Goal: Information Seeking & Learning: Check status

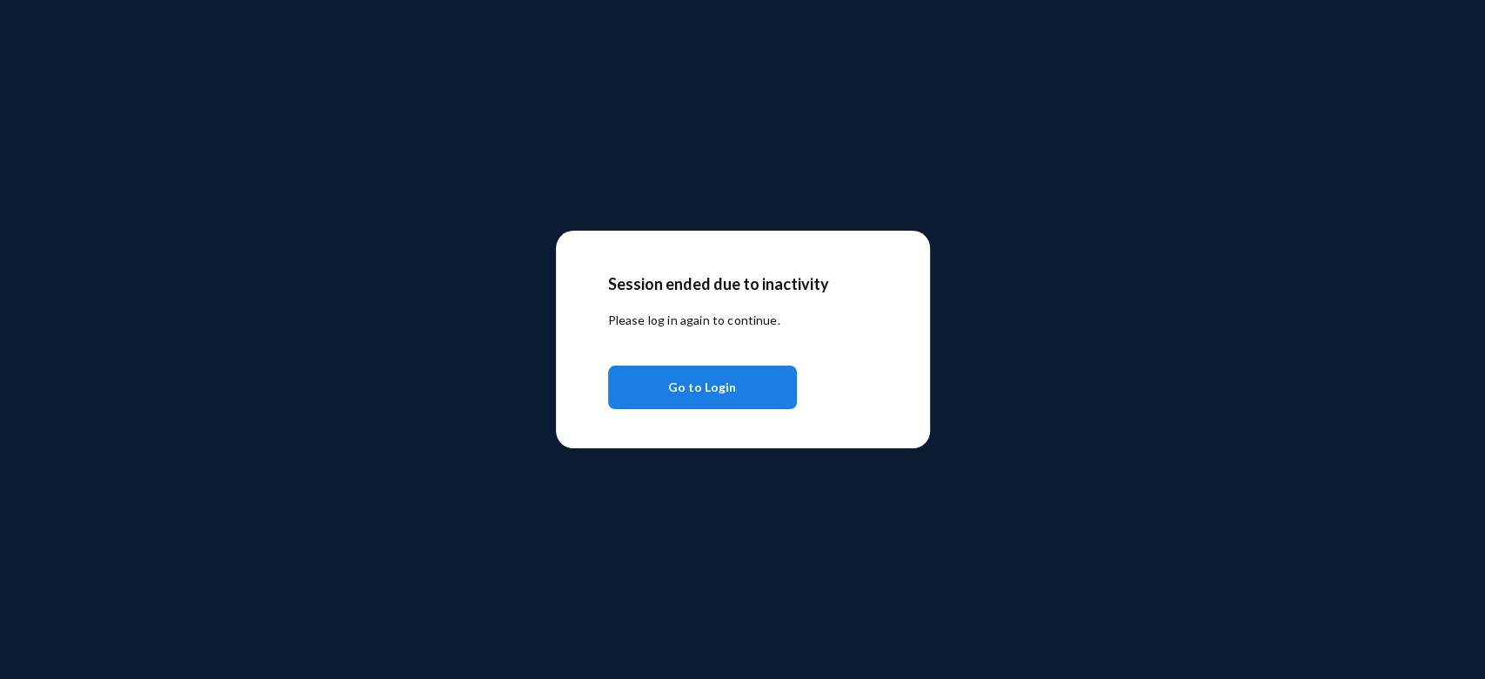
click at [723, 381] on span "Go to Login" at bounding box center [702, 386] width 68 height 31
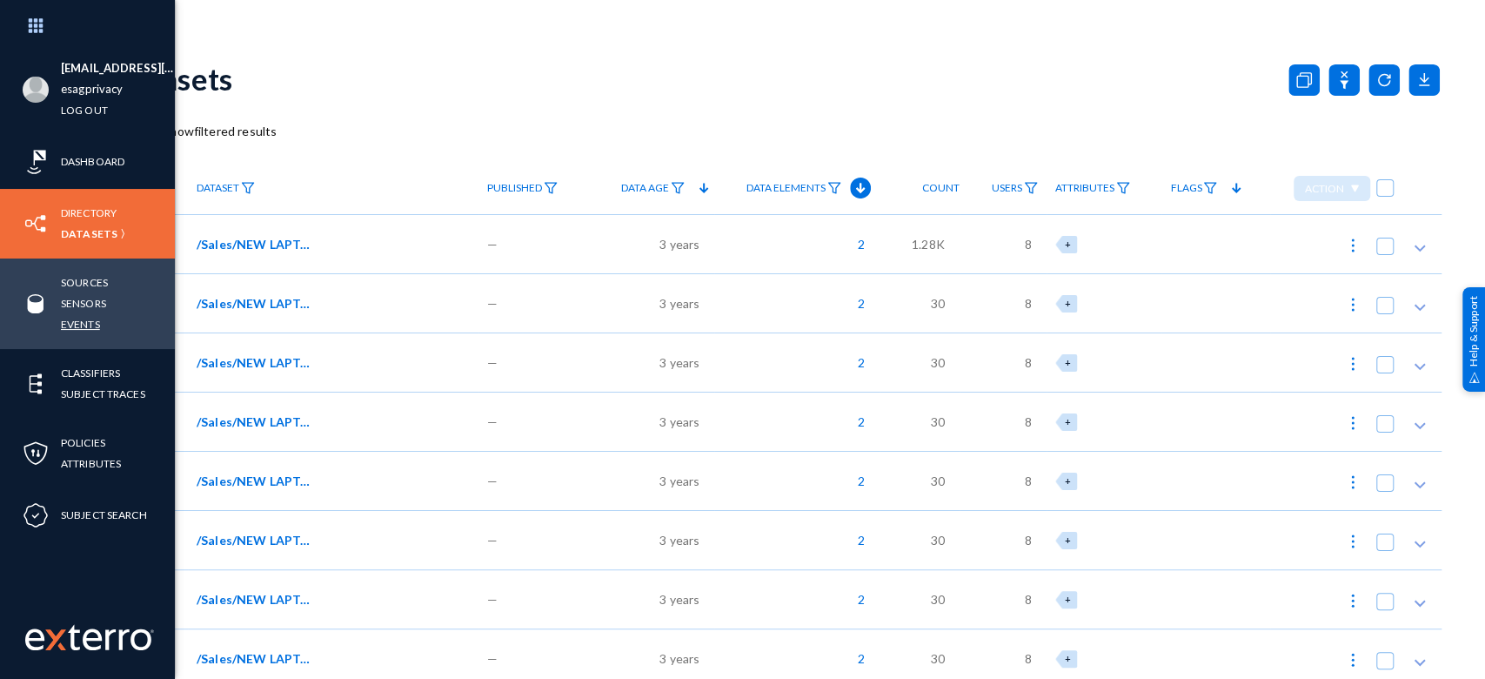
click at [81, 320] on link "Events" at bounding box center [80, 324] width 39 height 20
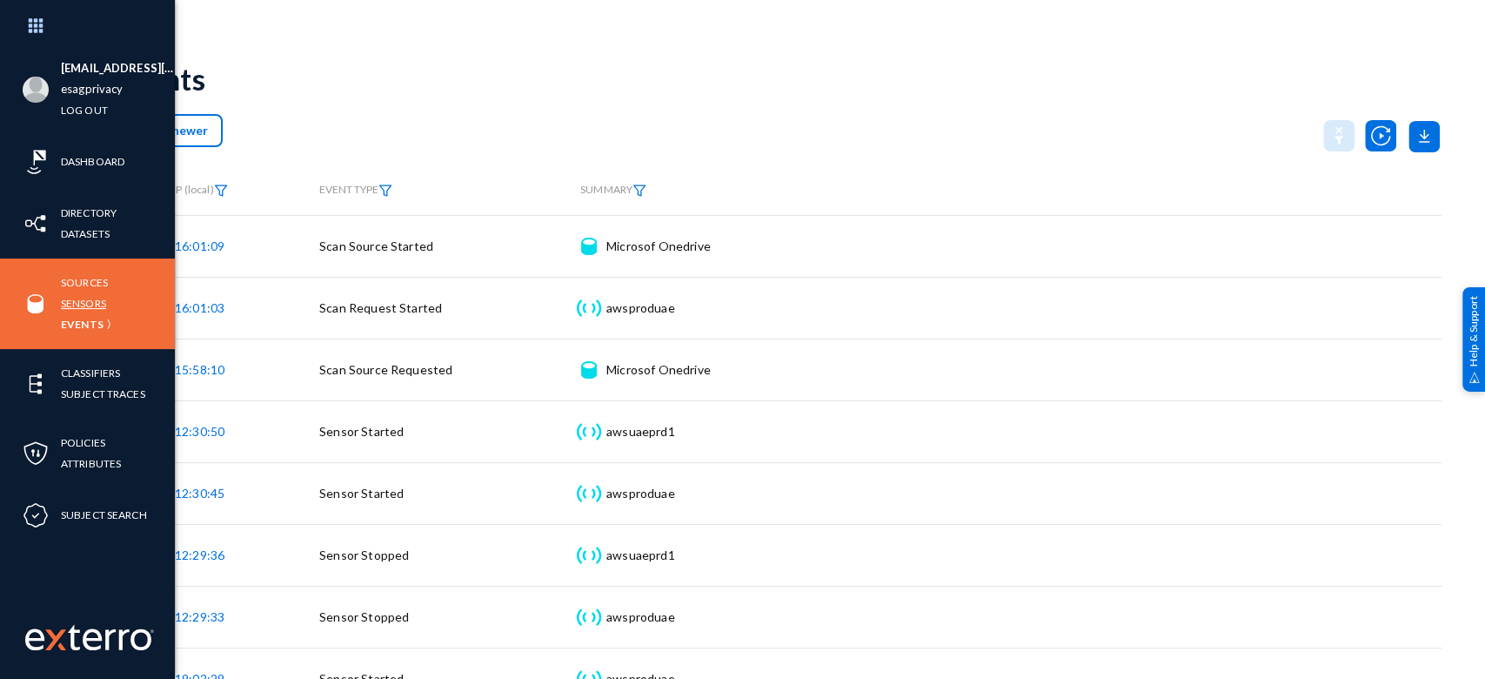
click at [76, 303] on link "Sensors" at bounding box center [83, 303] width 45 height 20
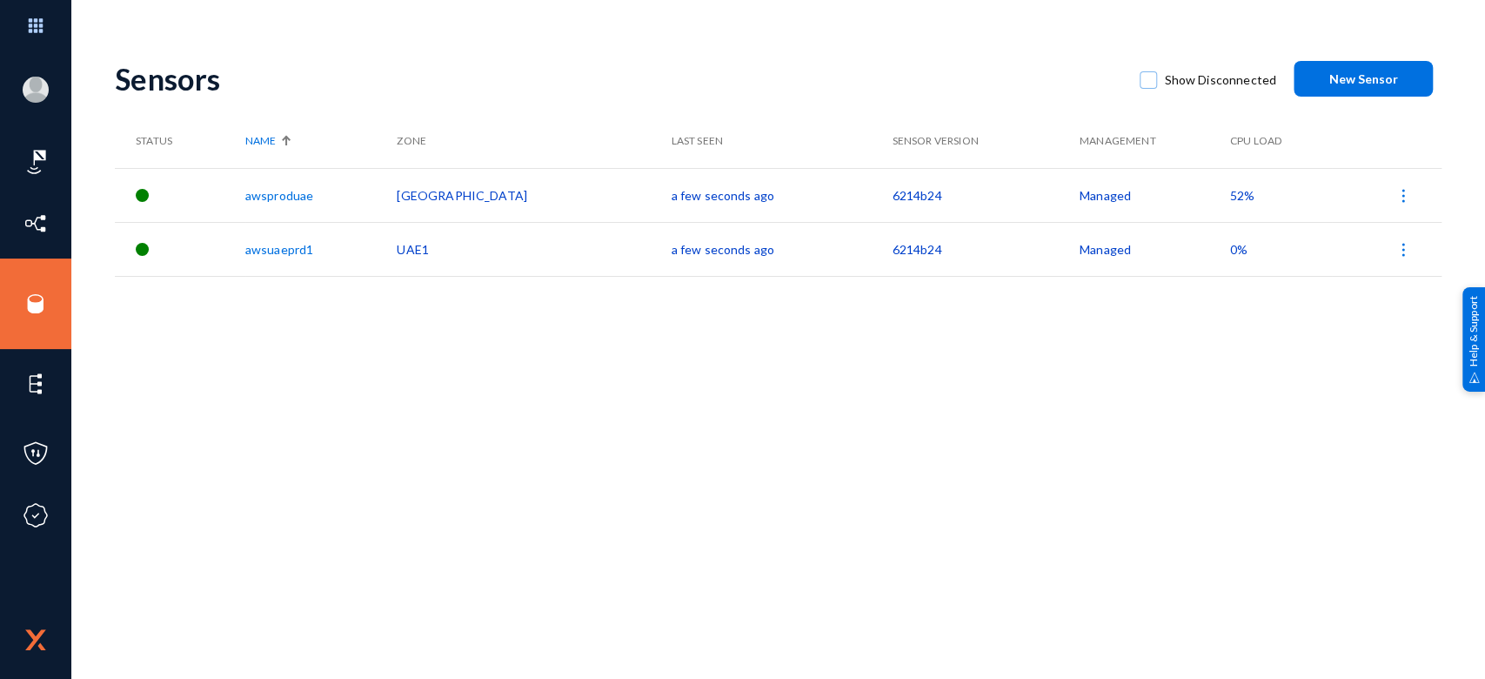
click at [1230, 204] on td "52%" at bounding box center [1281, 195] width 102 height 54
click at [1230, 198] on span "52%" at bounding box center [1242, 195] width 24 height 15
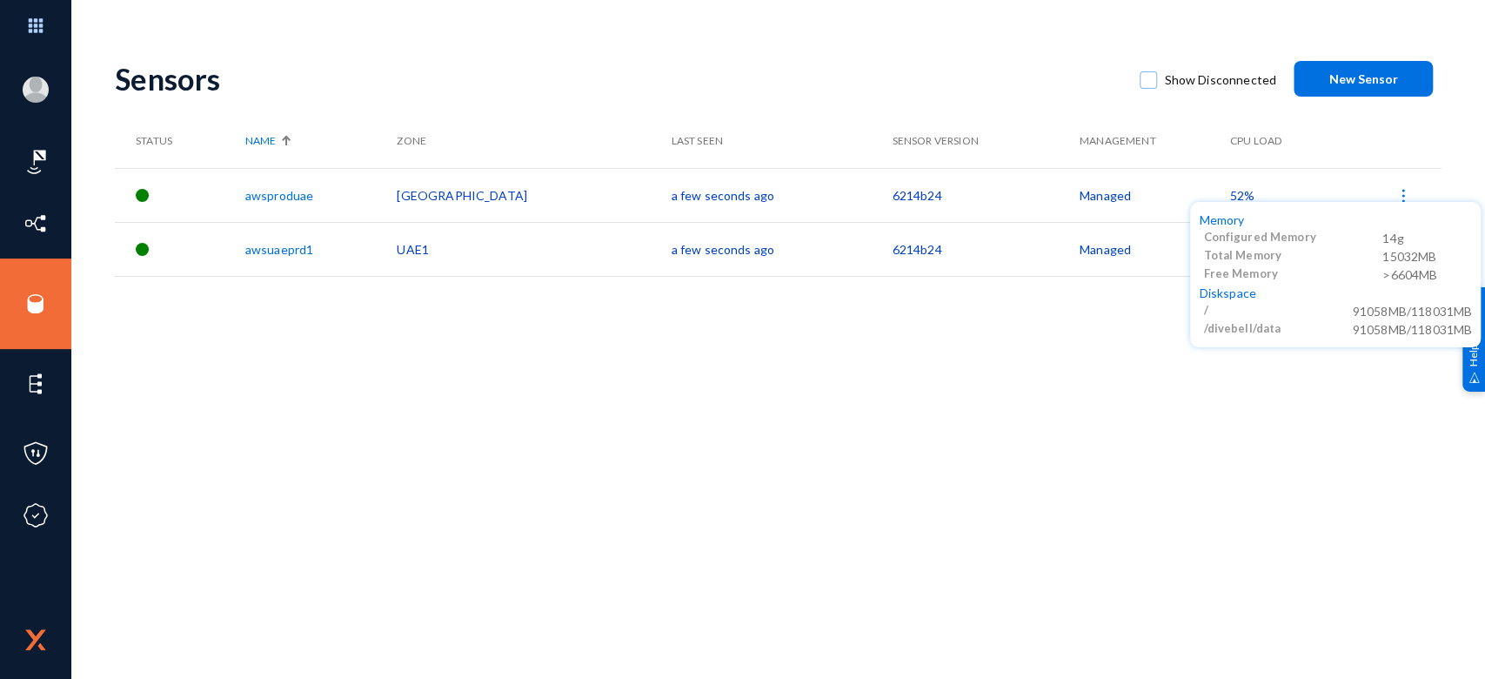
click at [1001, 421] on div at bounding box center [742, 339] width 1485 height 679
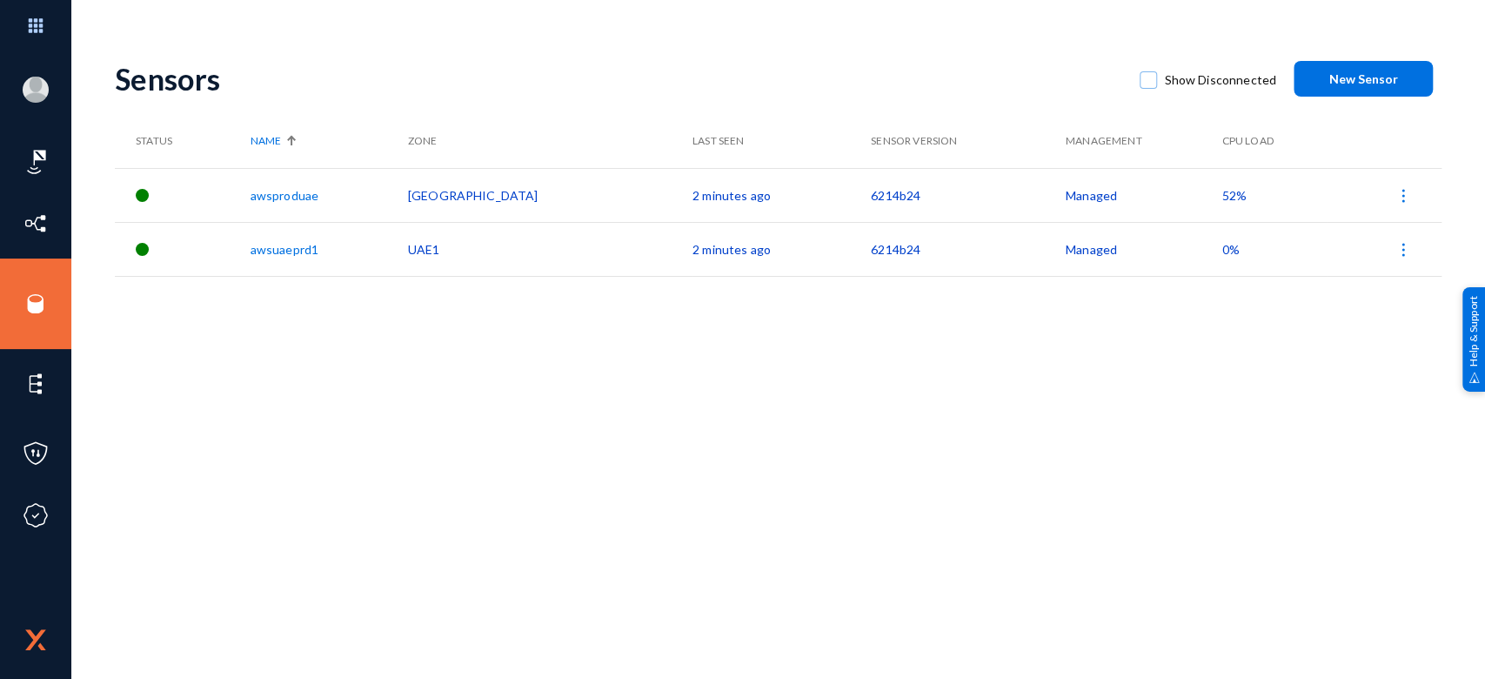
click at [1221, 198] on span "52%" at bounding box center [1233, 195] width 24 height 15
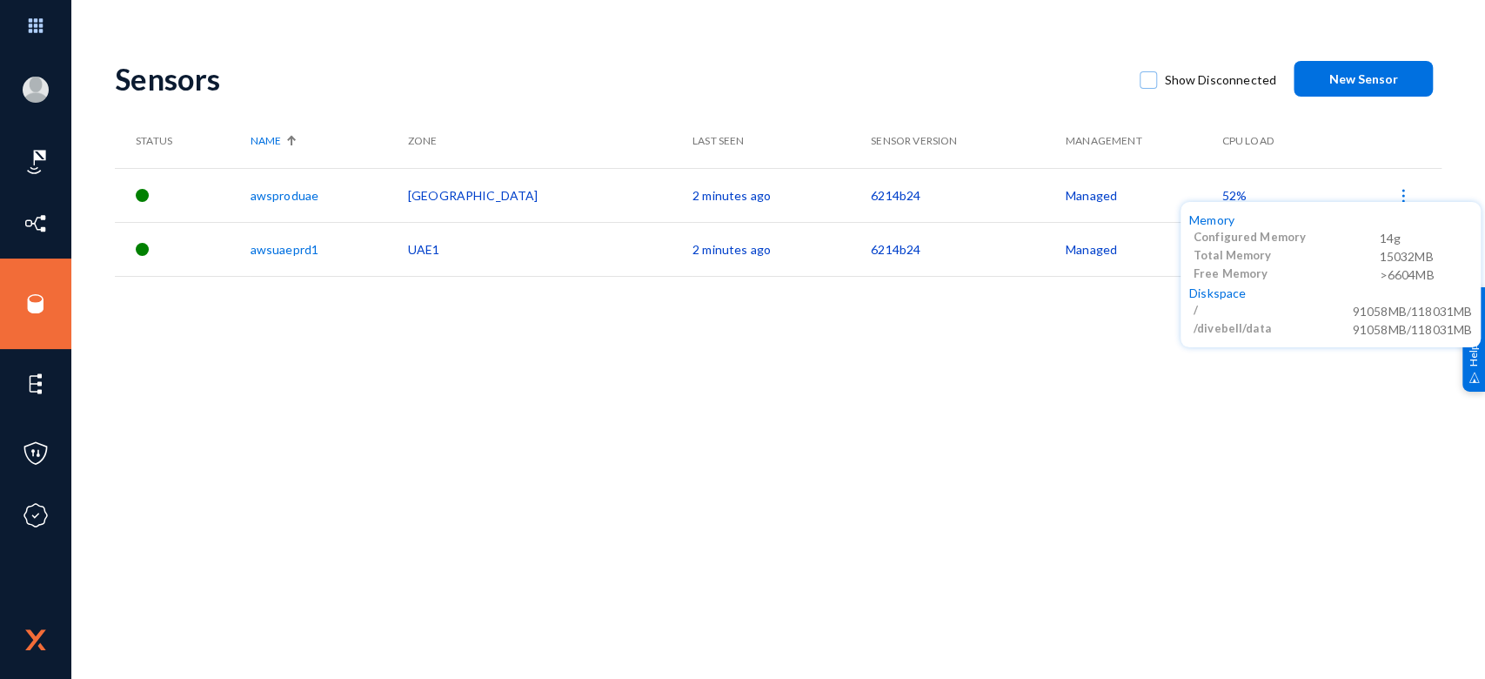
click at [1023, 374] on div at bounding box center [742, 339] width 1485 height 679
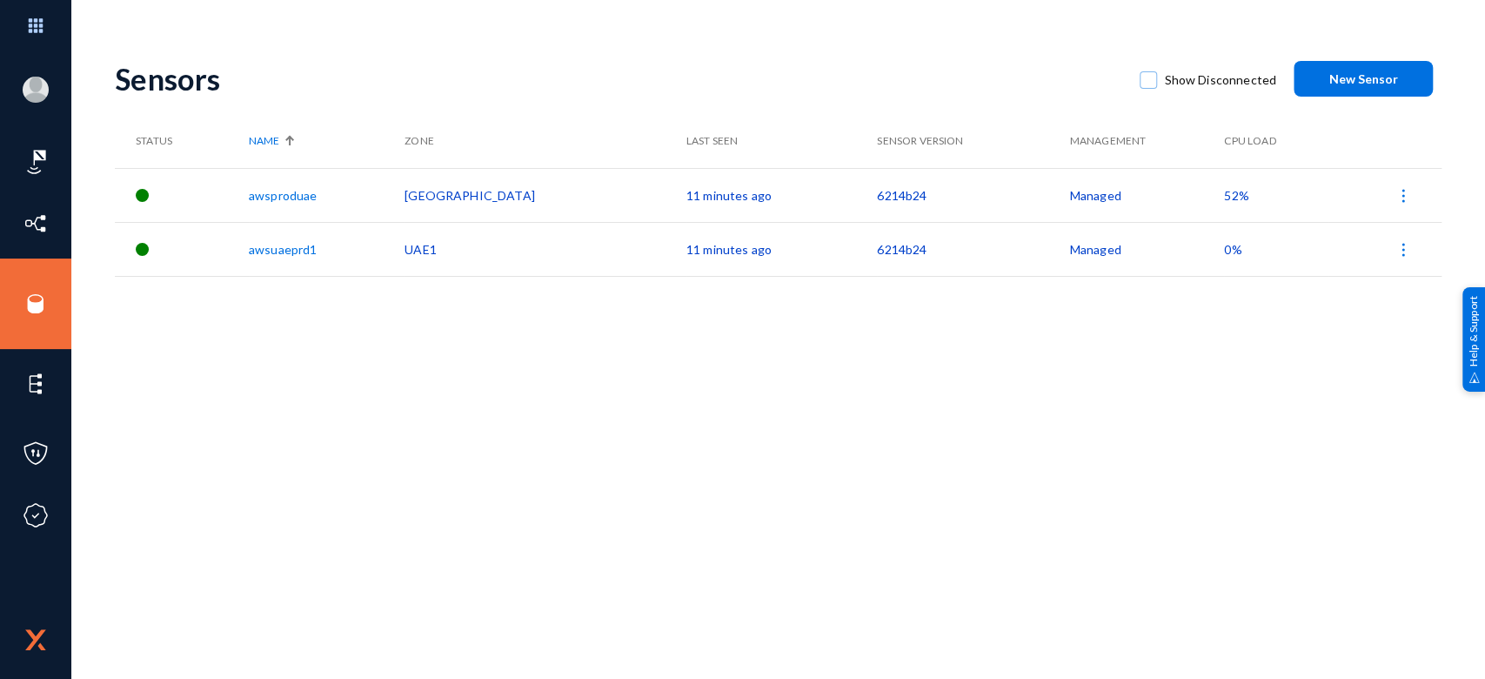
click at [1224, 189] on span "52%" at bounding box center [1236, 195] width 24 height 15
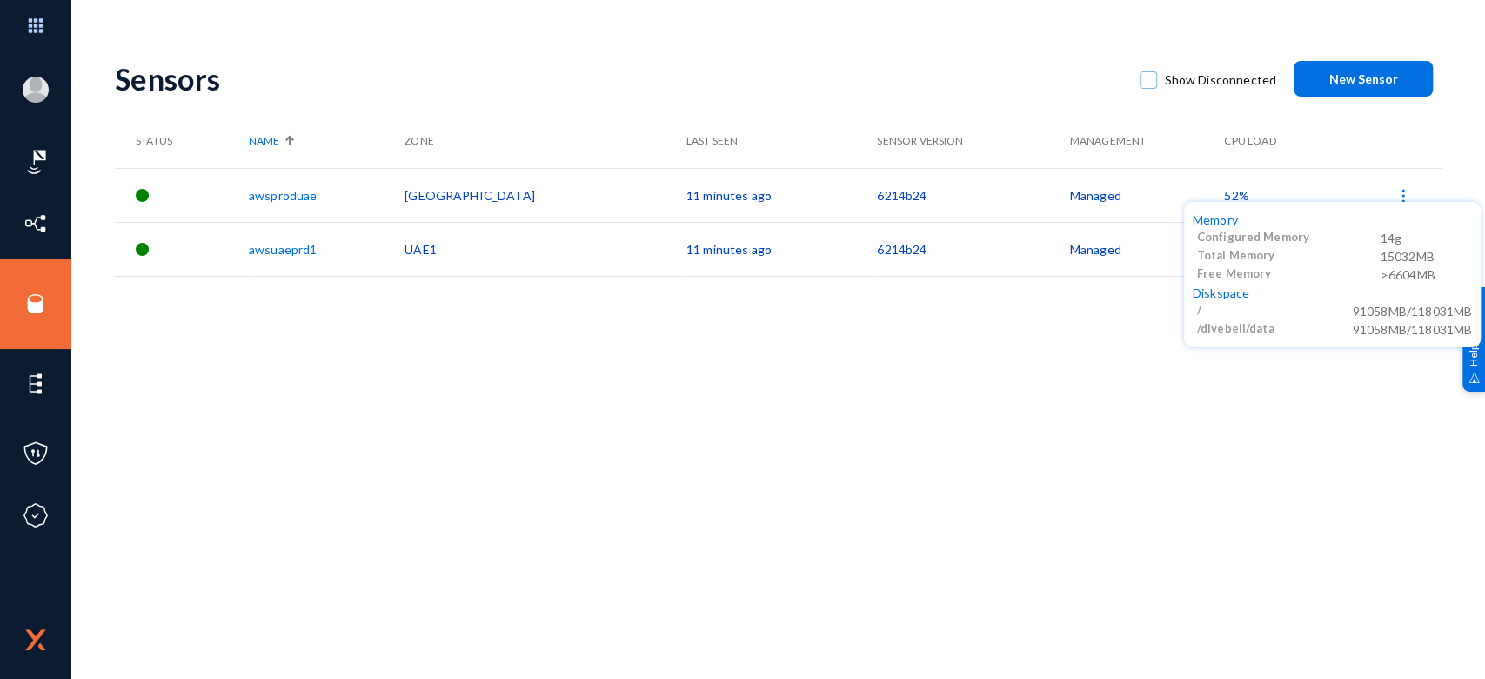
click at [975, 468] on div at bounding box center [742, 339] width 1485 height 679
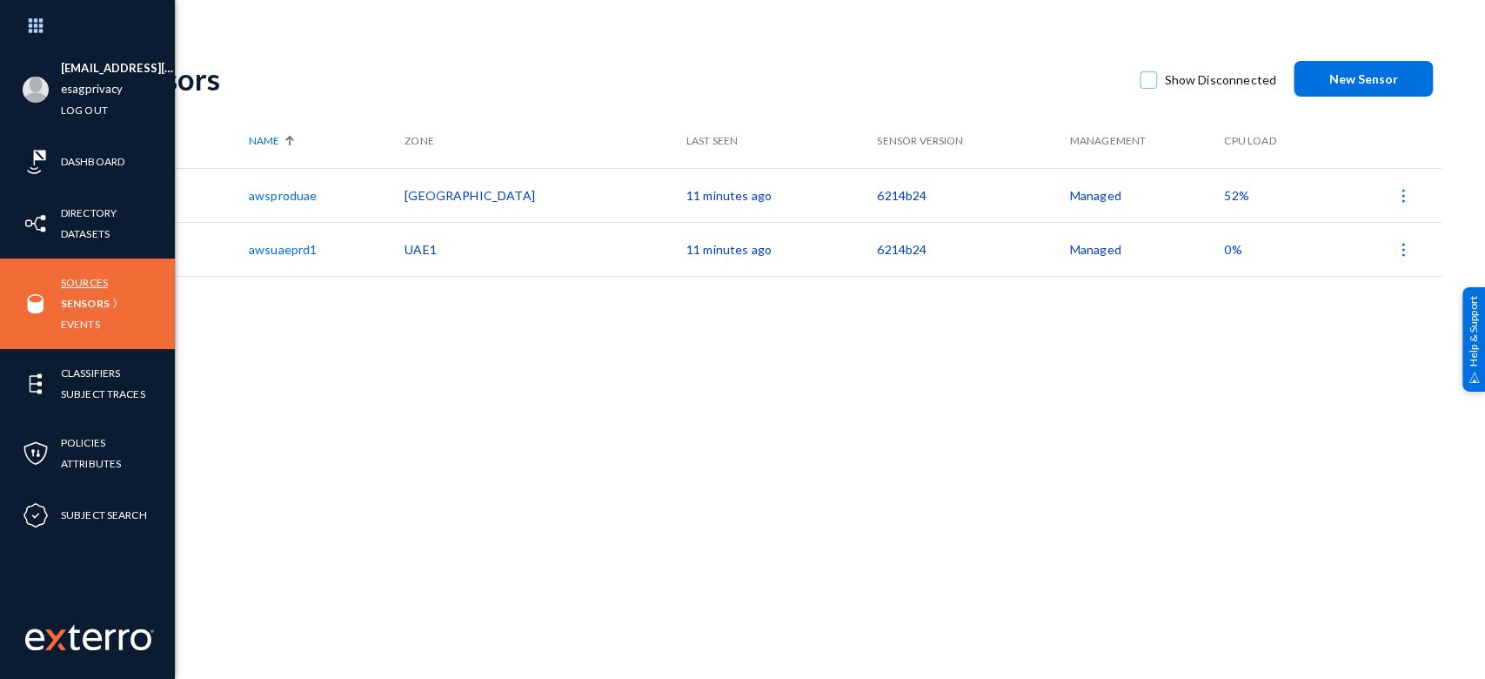
click at [84, 284] on link "Sources" at bounding box center [84, 282] width 47 height 20
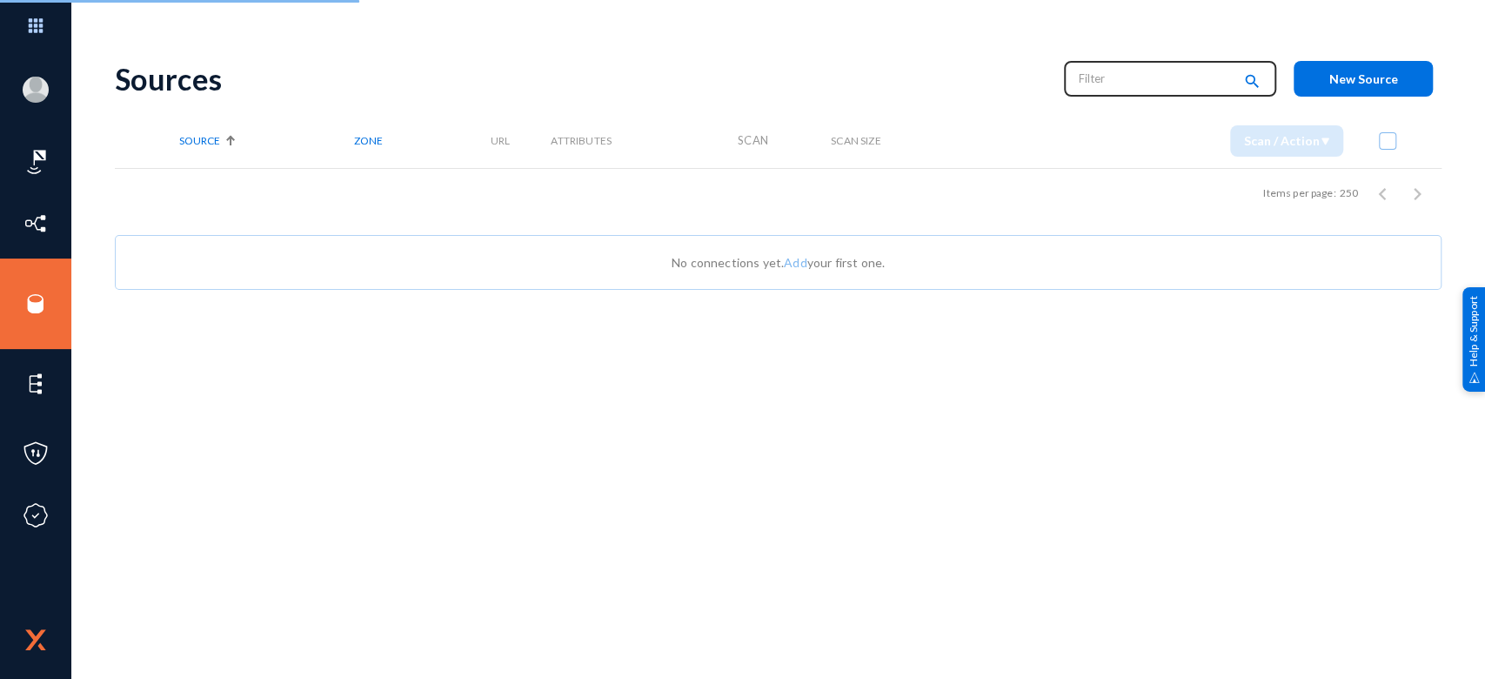
click at [1102, 81] on input "text" at bounding box center [1155, 78] width 153 height 26
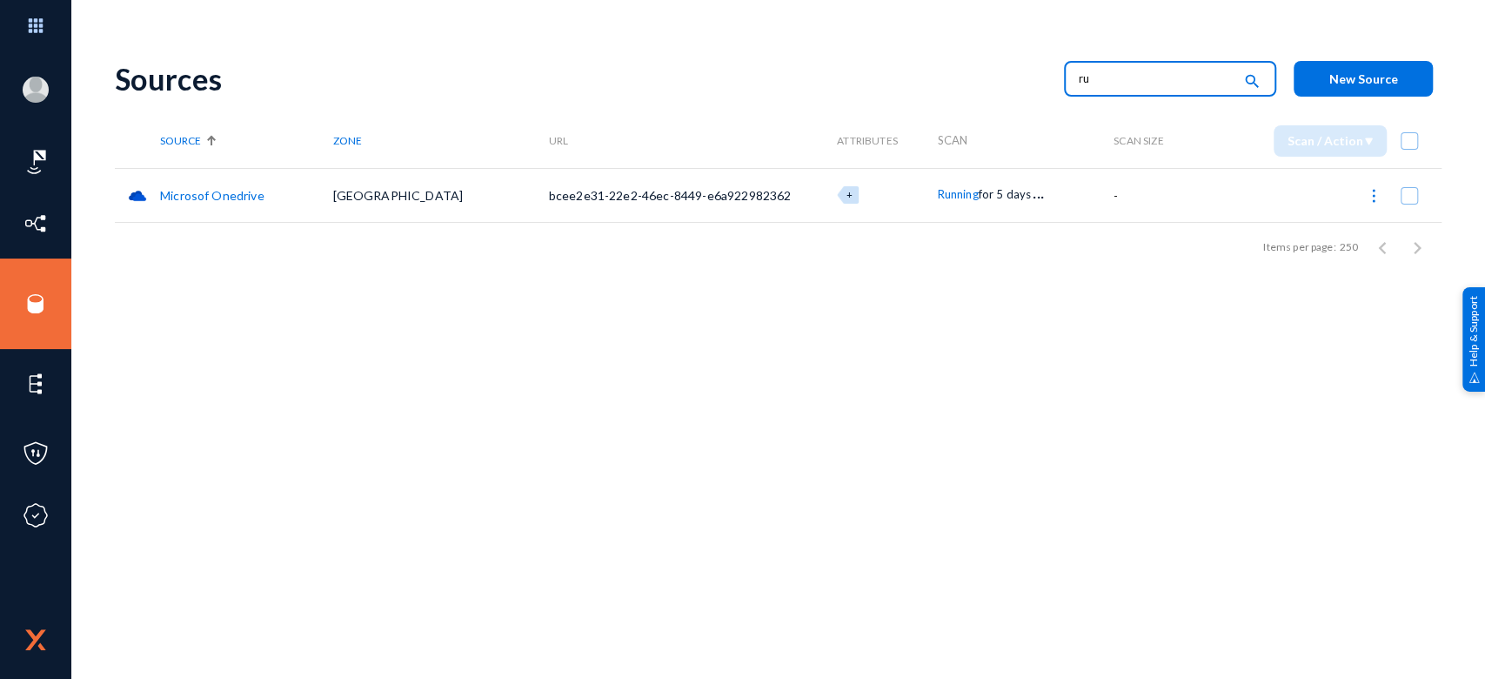
type input "r"
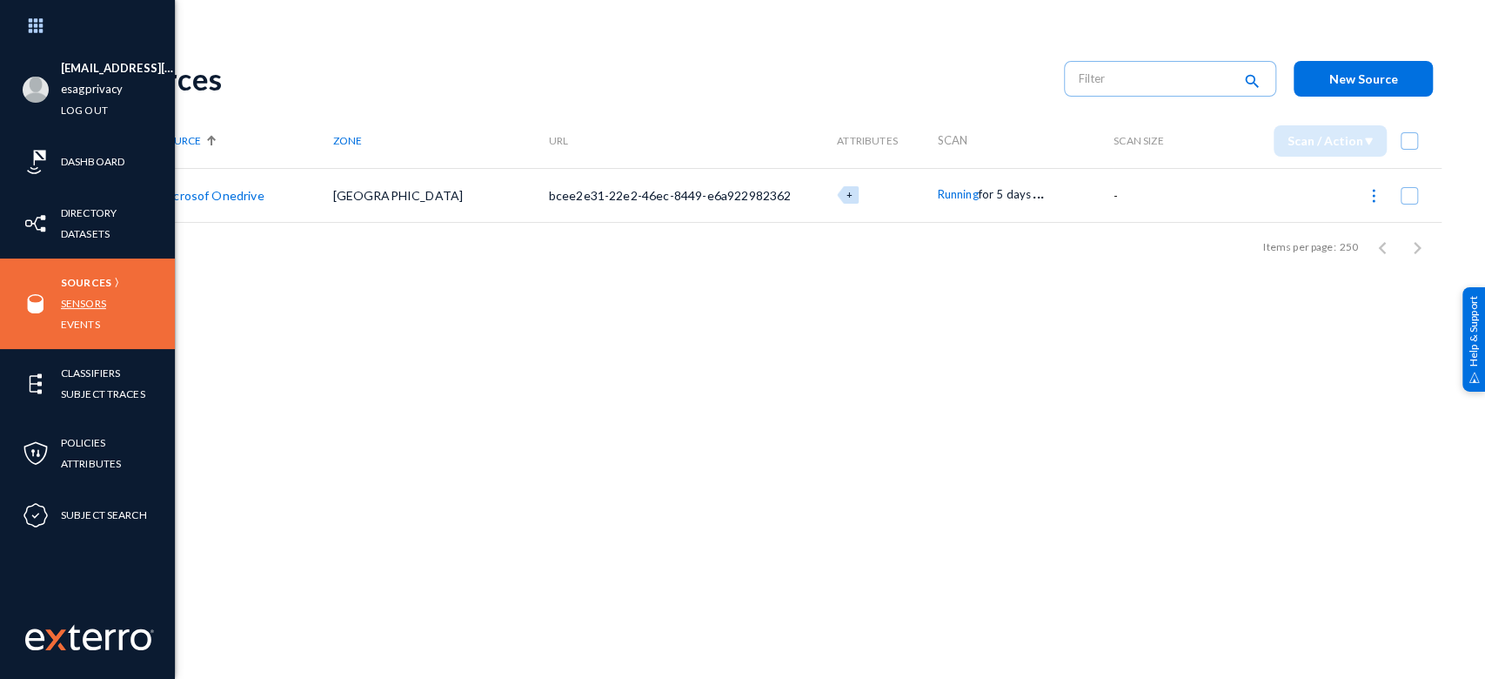
click at [97, 301] on link "Sensors" at bounding box center [83, 303] width 45 height 20
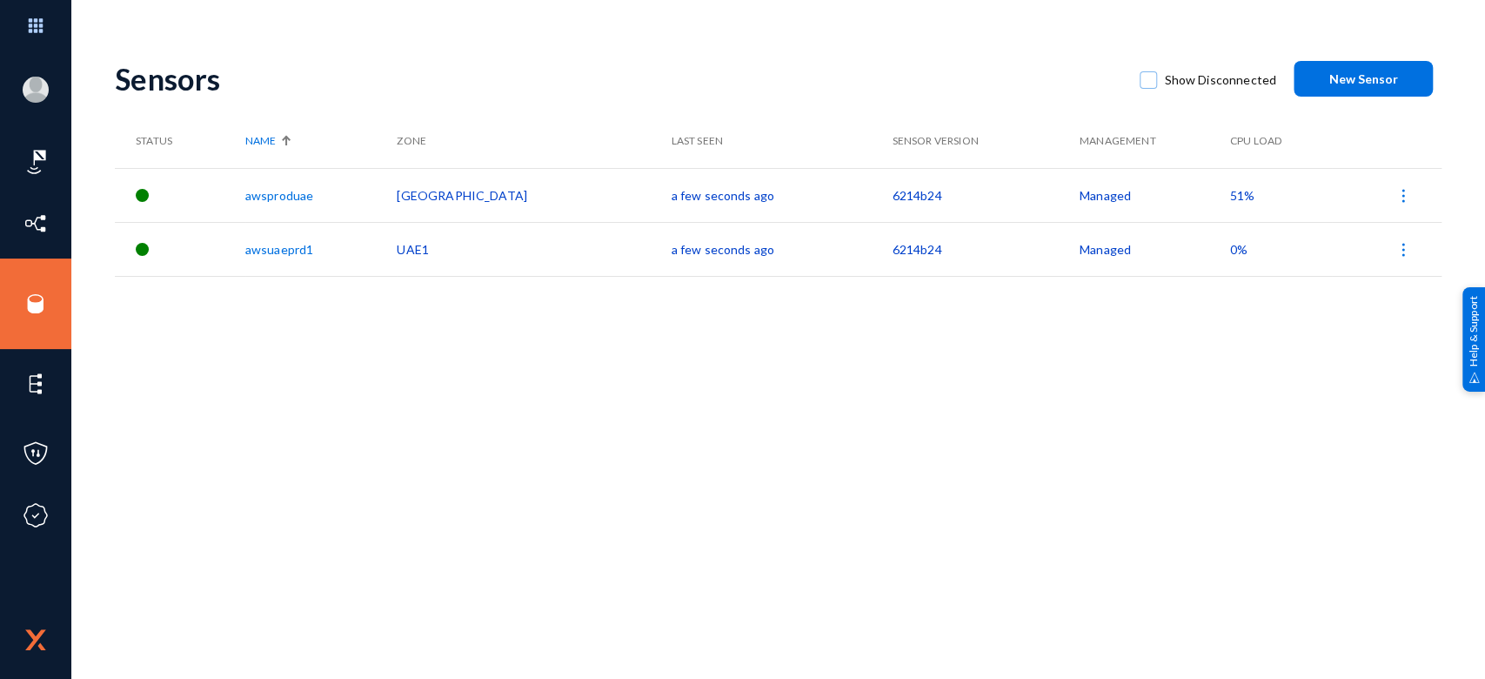
click at [1230, 194] on span "51%" at bounding box center [1242, 195] width 24 height 15
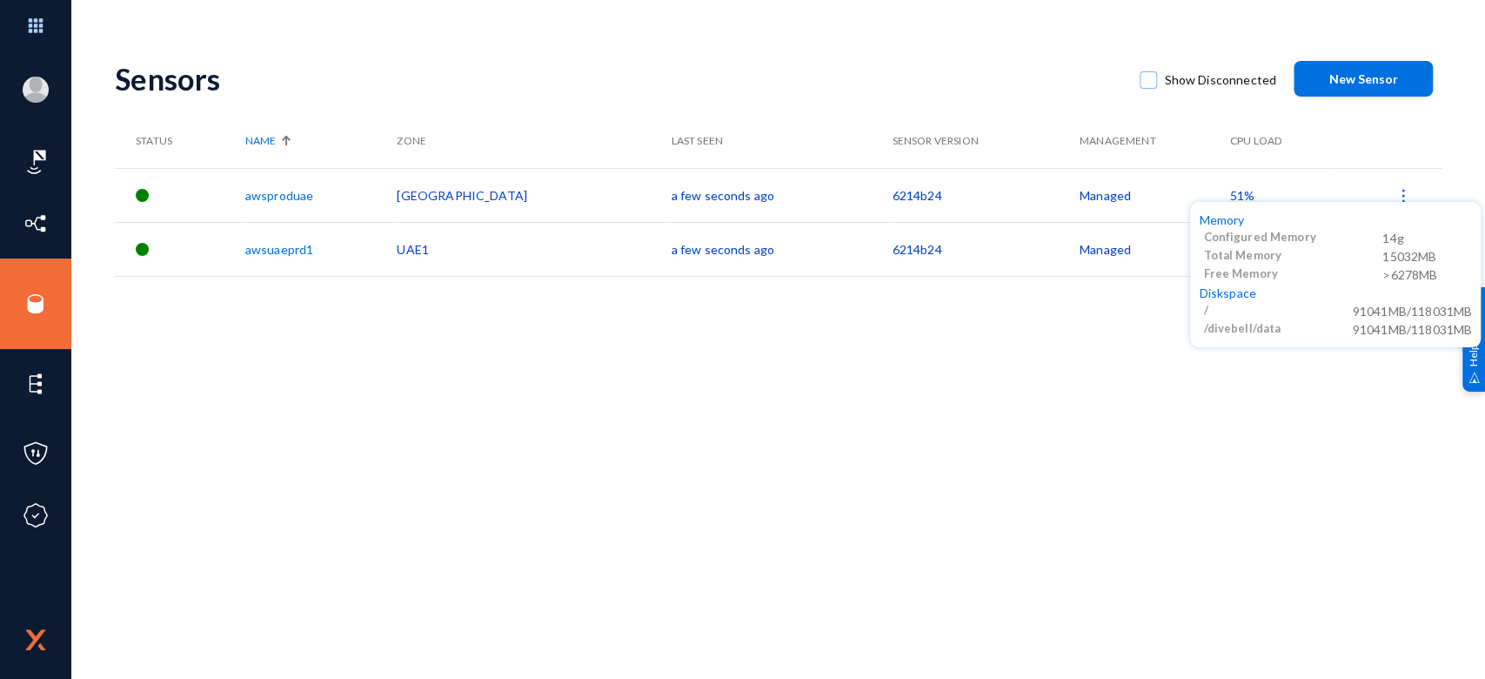
click at [975, 507] on div at bounding box center [742, 339] width 1485 height 679
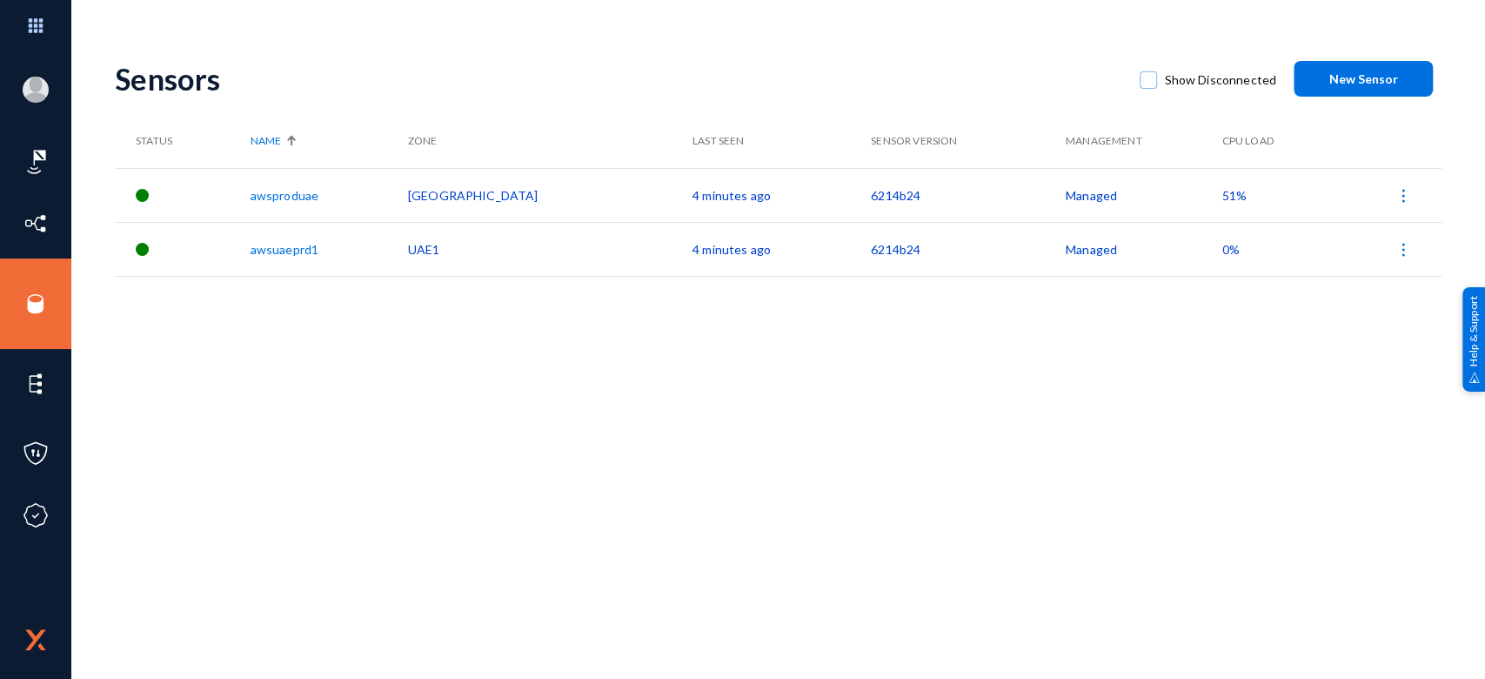
click at [1221, 198] on span "51%" at bounding box center [1233, 195] width 24 height 15
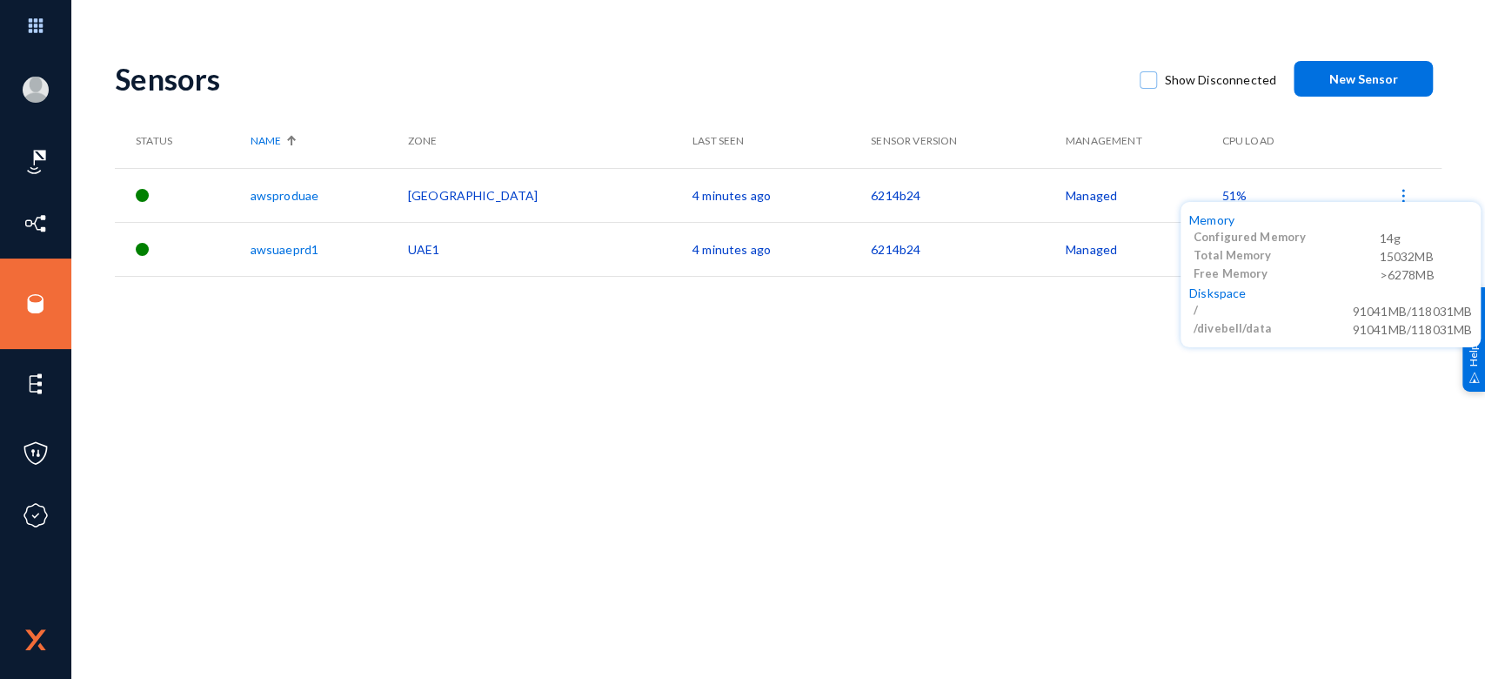
click at [966, 411] on div at bounding box center [742, 339] width 1485 height 679
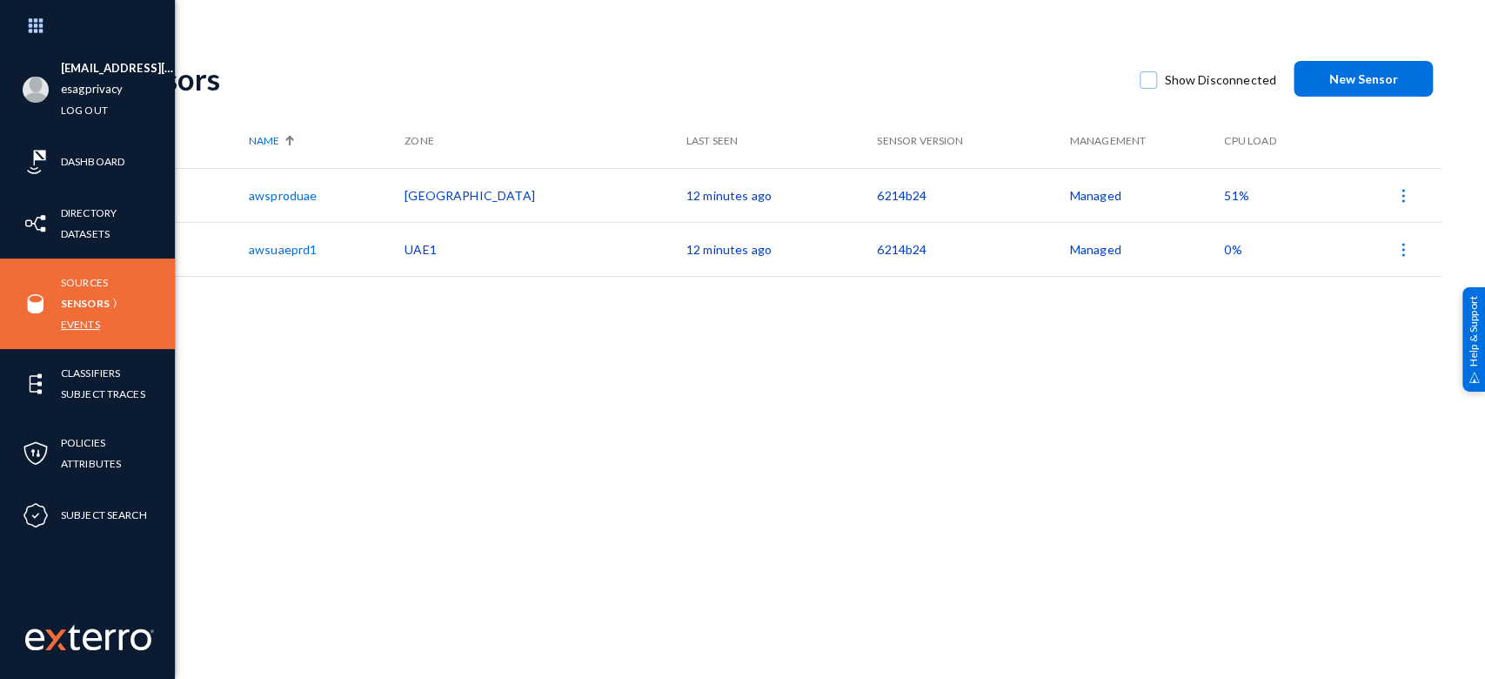
click at [79, 326] on link "Events" at bounding box center [80, 324] width 39 height 20
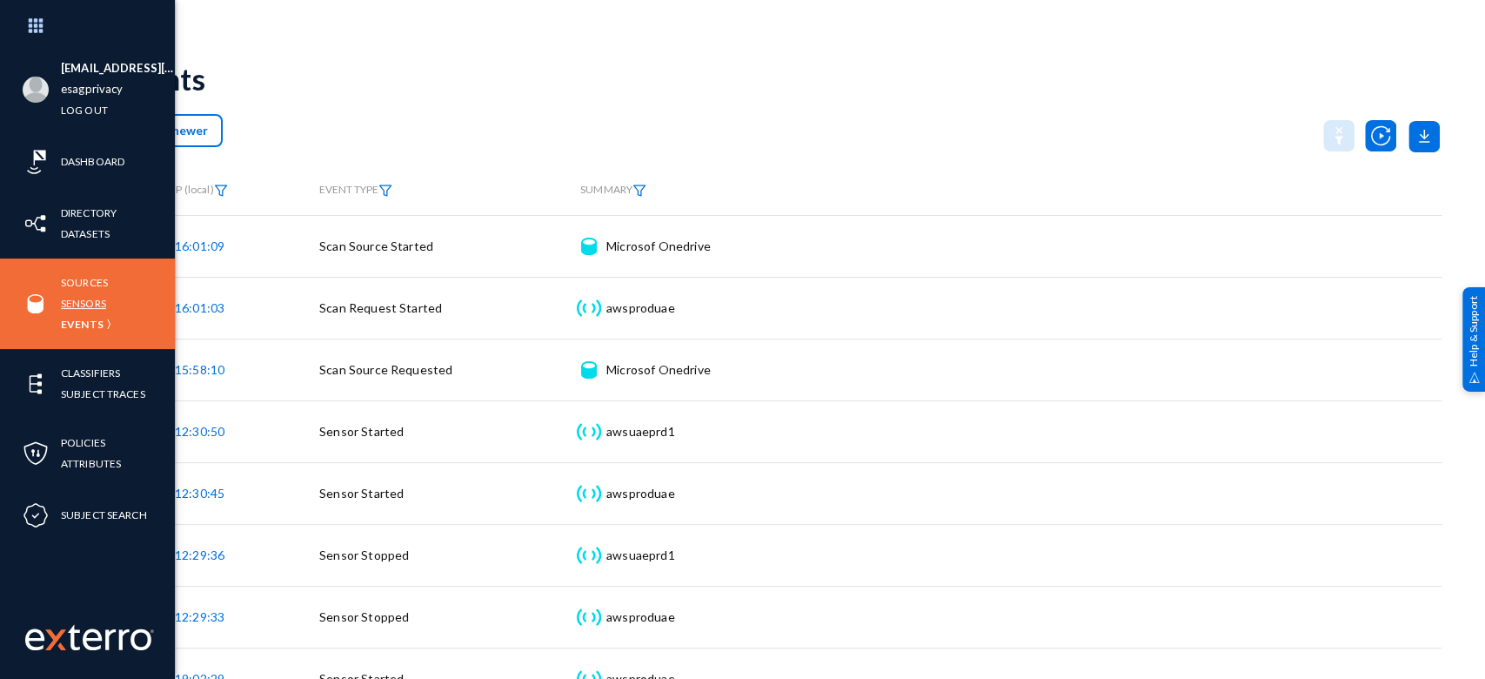
click at [81, 304] on link "Sensors" at bounding box center [83, 303] width 45 height 20
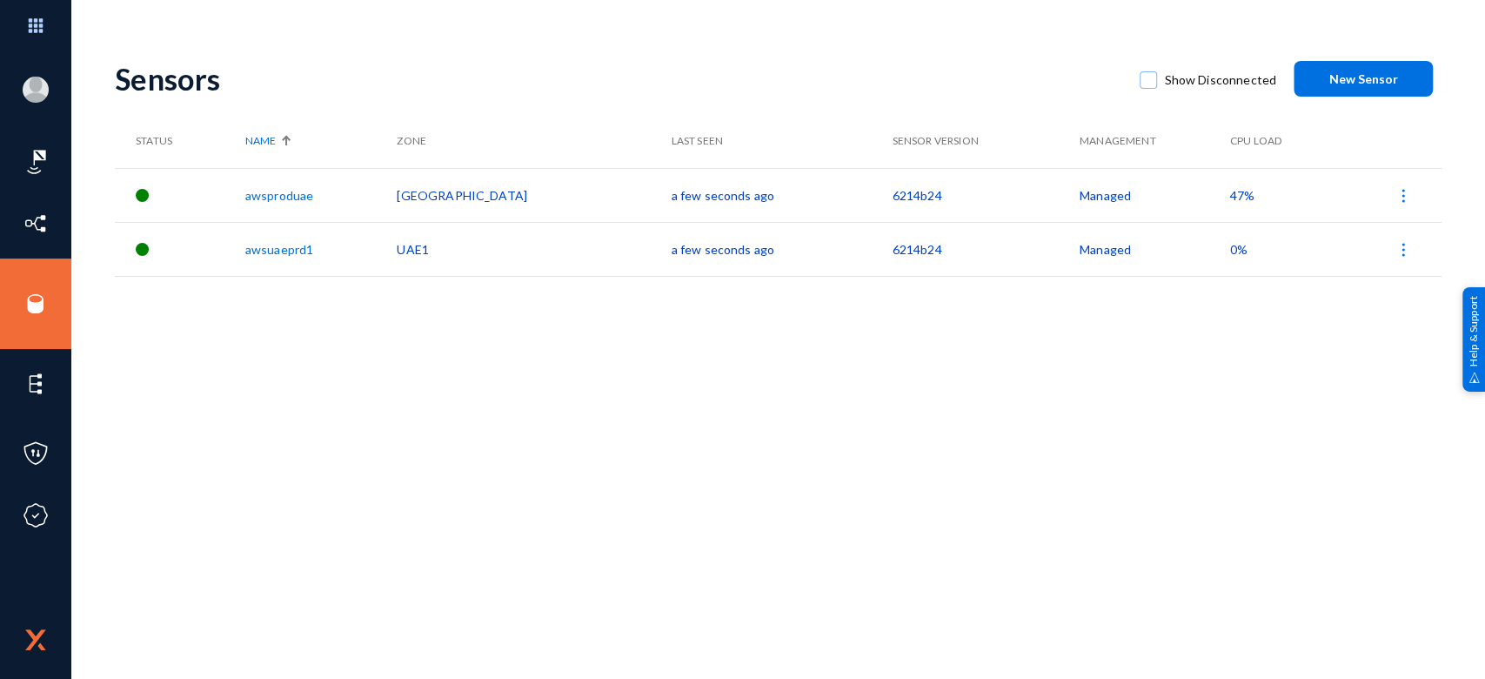
click at [1230, 191] on span "47%" at bounding box center [1242, 195] width 24 height 15
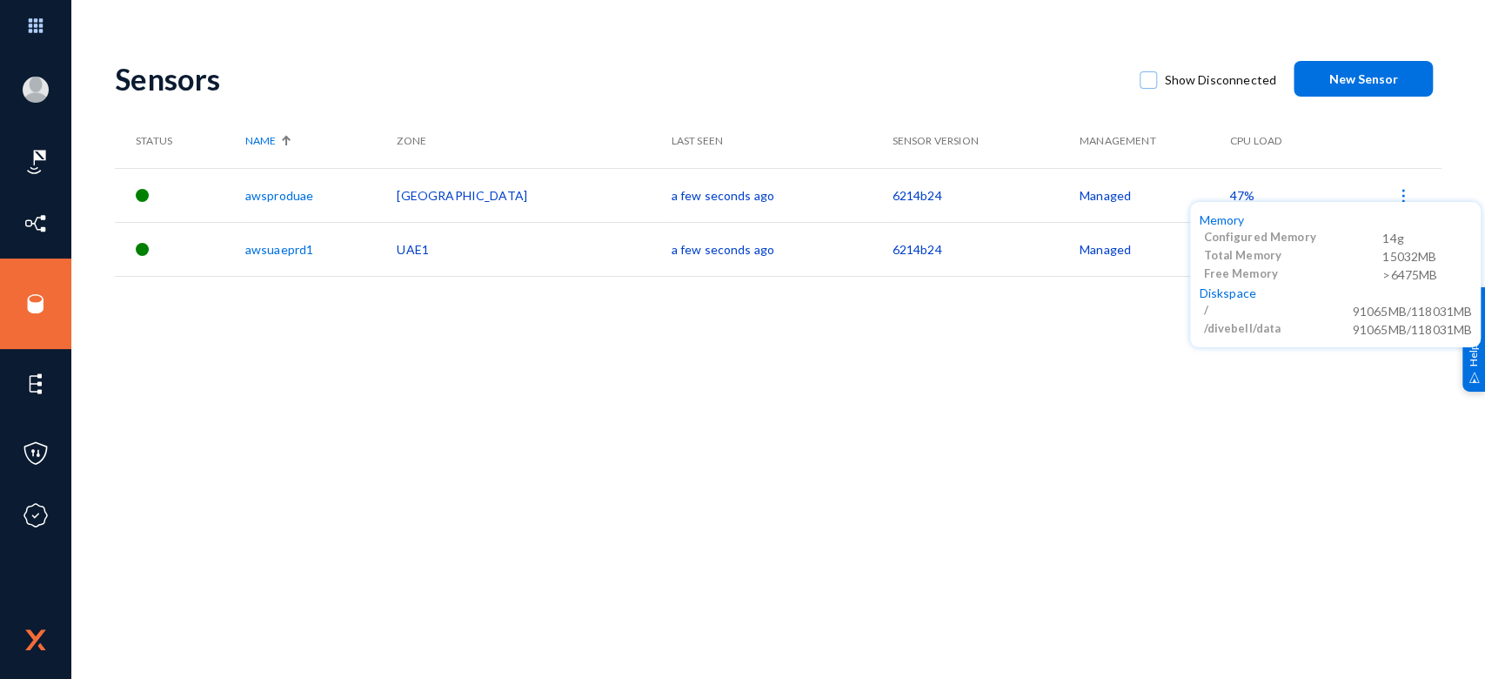
click at [957, 385] on div at bounding box center [742, 339] width 1485 height 679
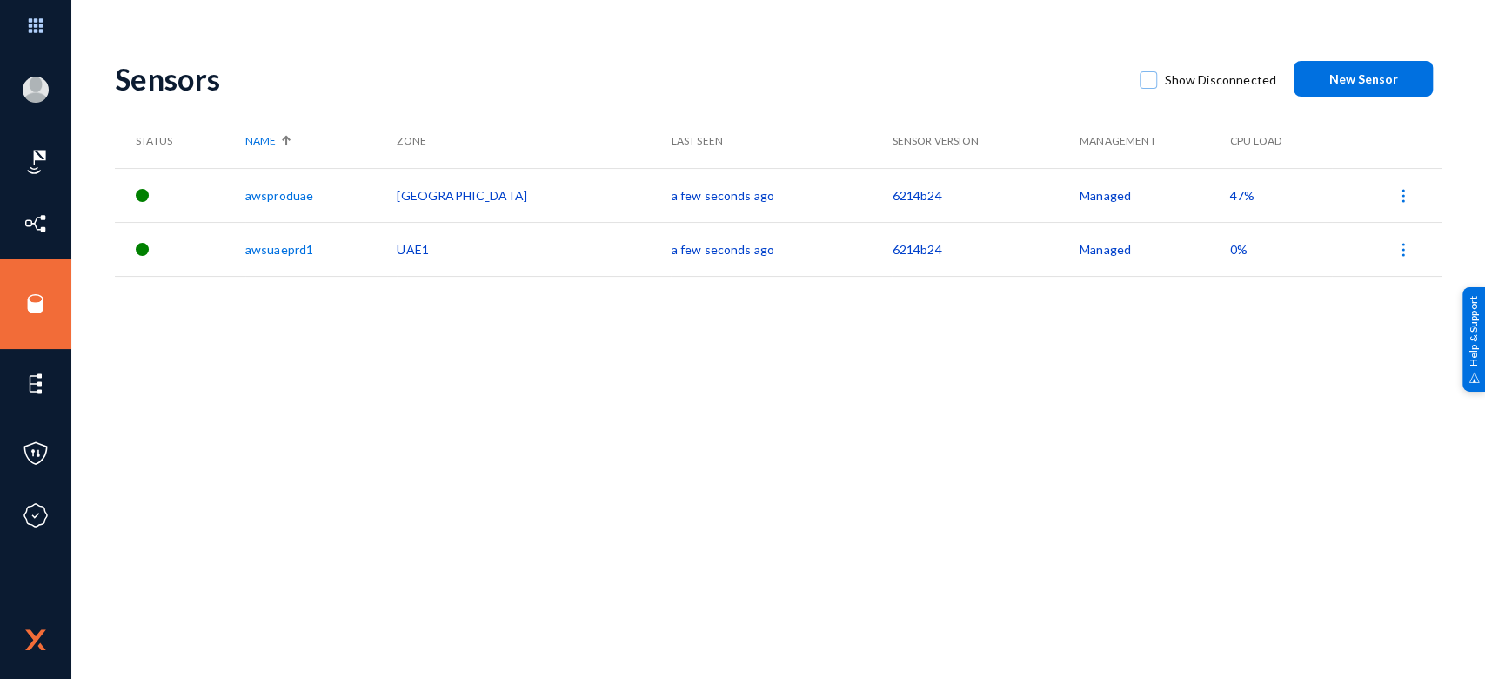
click at [1230, 247] on span "0%" at bounding box center [1238, 249] width 17 height 15
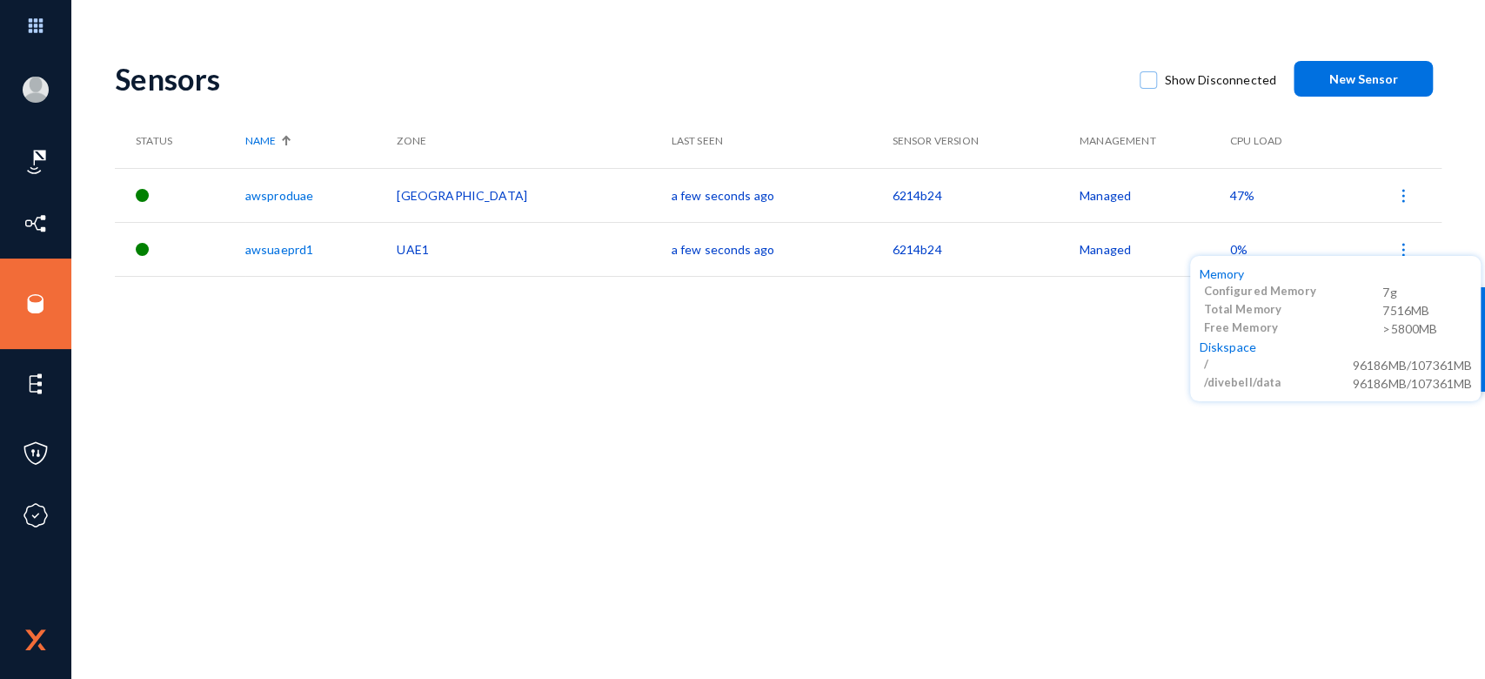
click at [1021, 384] on div at bounding box center [742, 339] width 1485 height 679
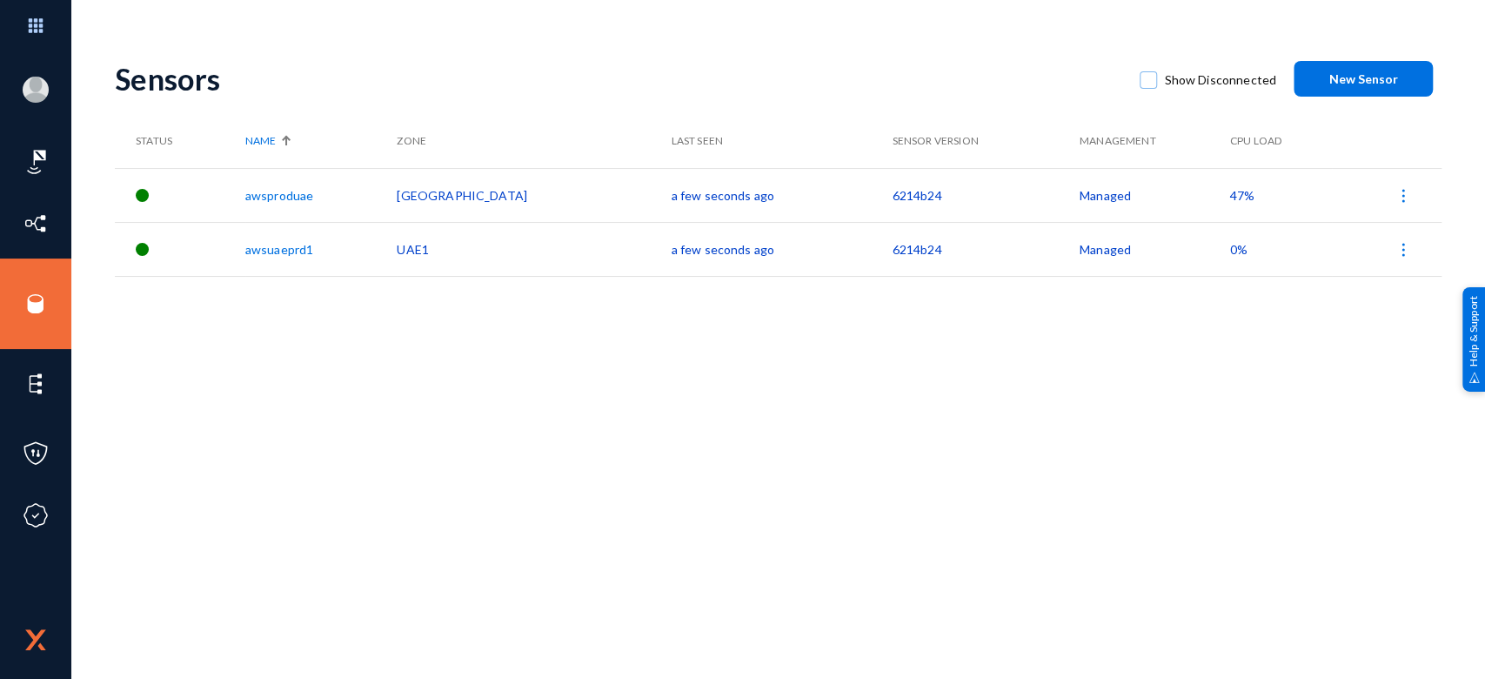
click at [1230, 197] on span "47%" at bounding box center [1242, 195] width 24 height 15
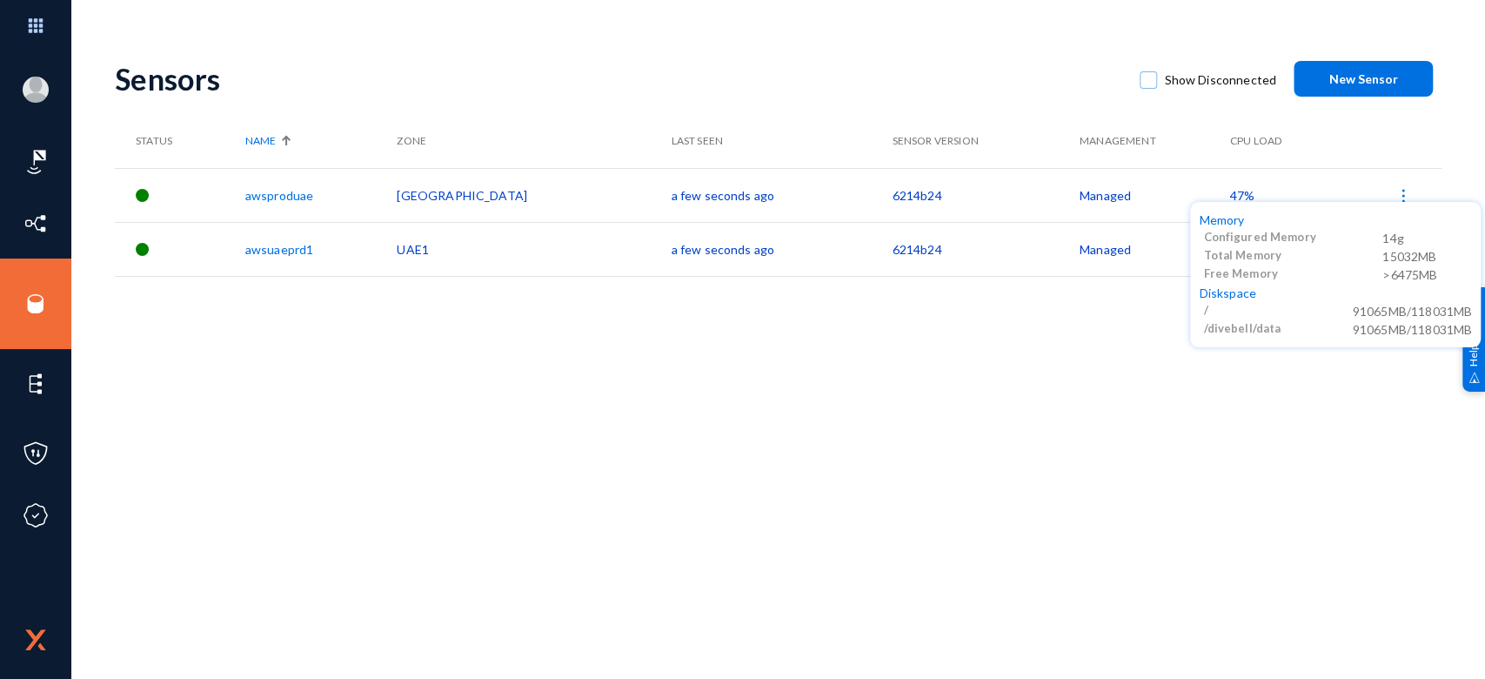
click at [1046, 405] on div at bounding box center [742, 339] width 1485 height 679
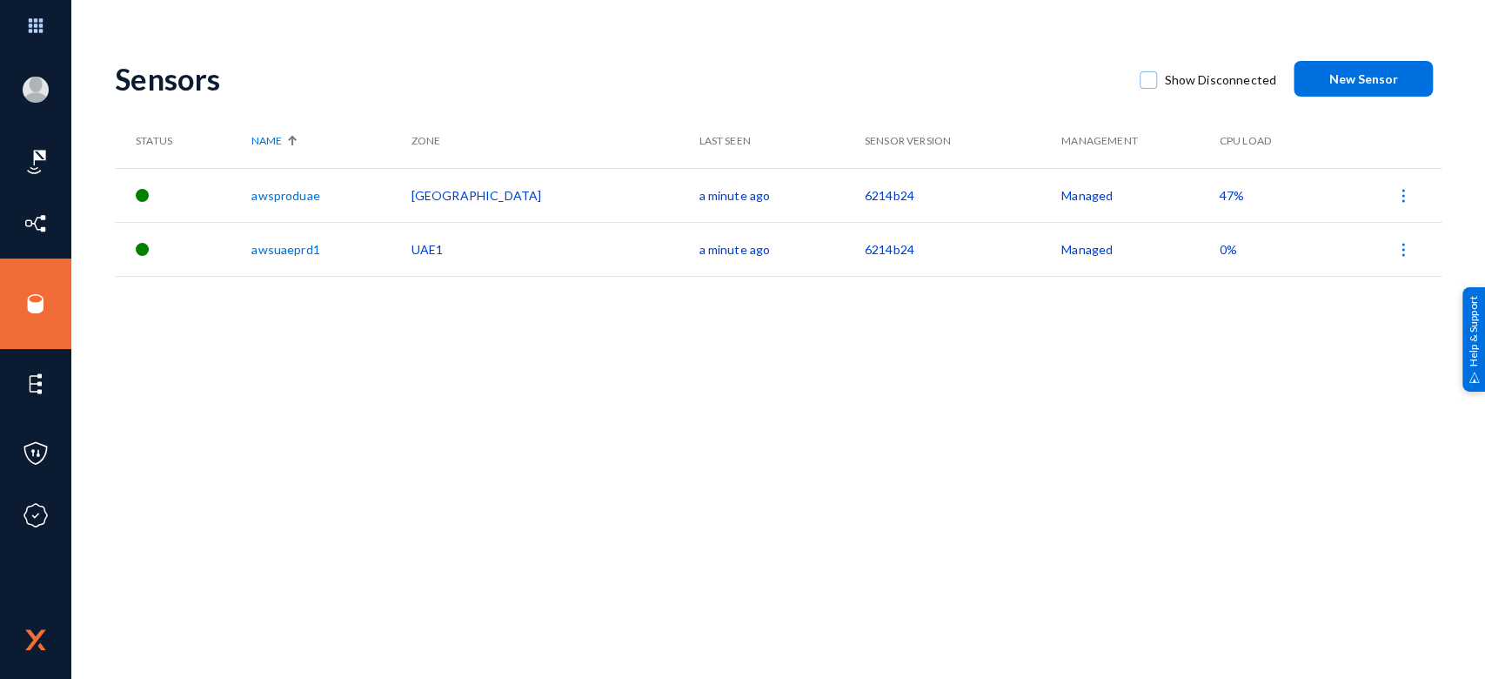
click at [1220, 200] on span "47%" at bounding box center [1232, 195] width 24 height 15
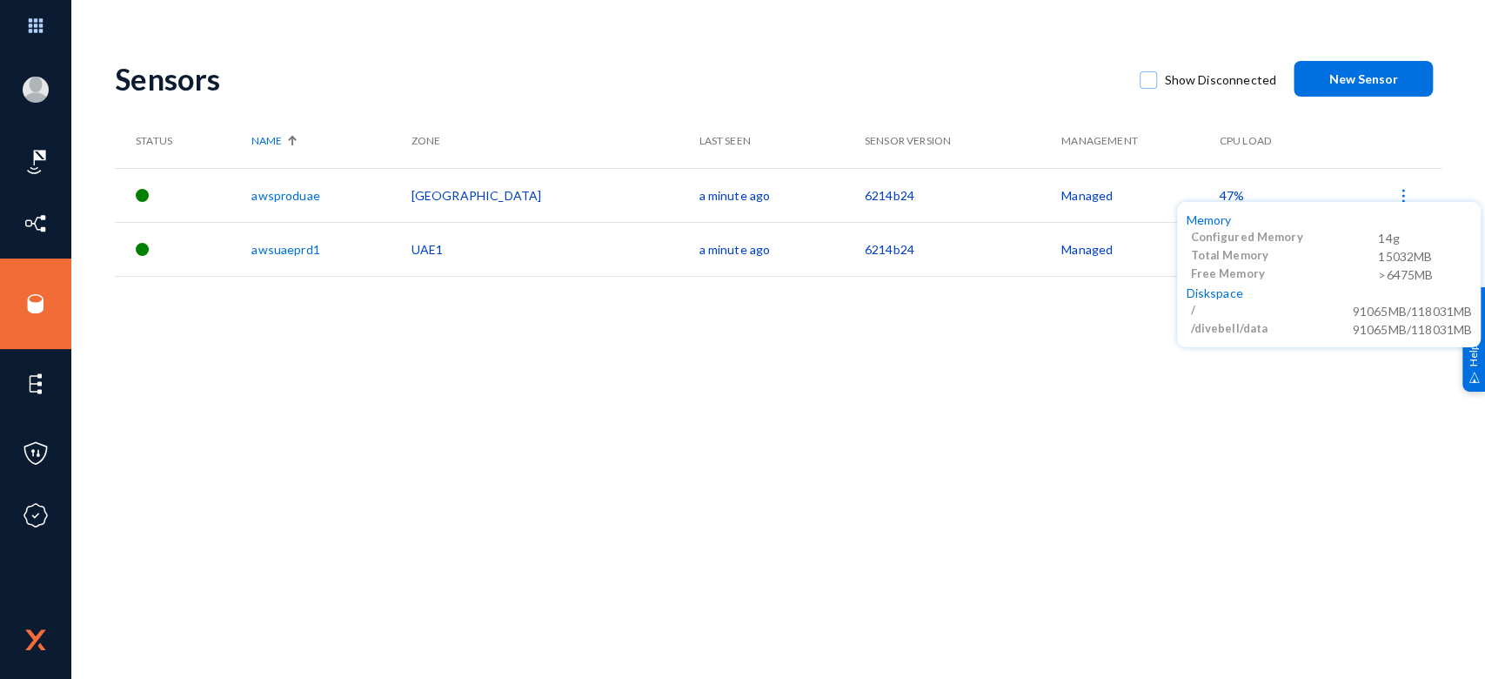
click at [1059, 363] on div at bounding box center [742, 339] width 1485 height 679
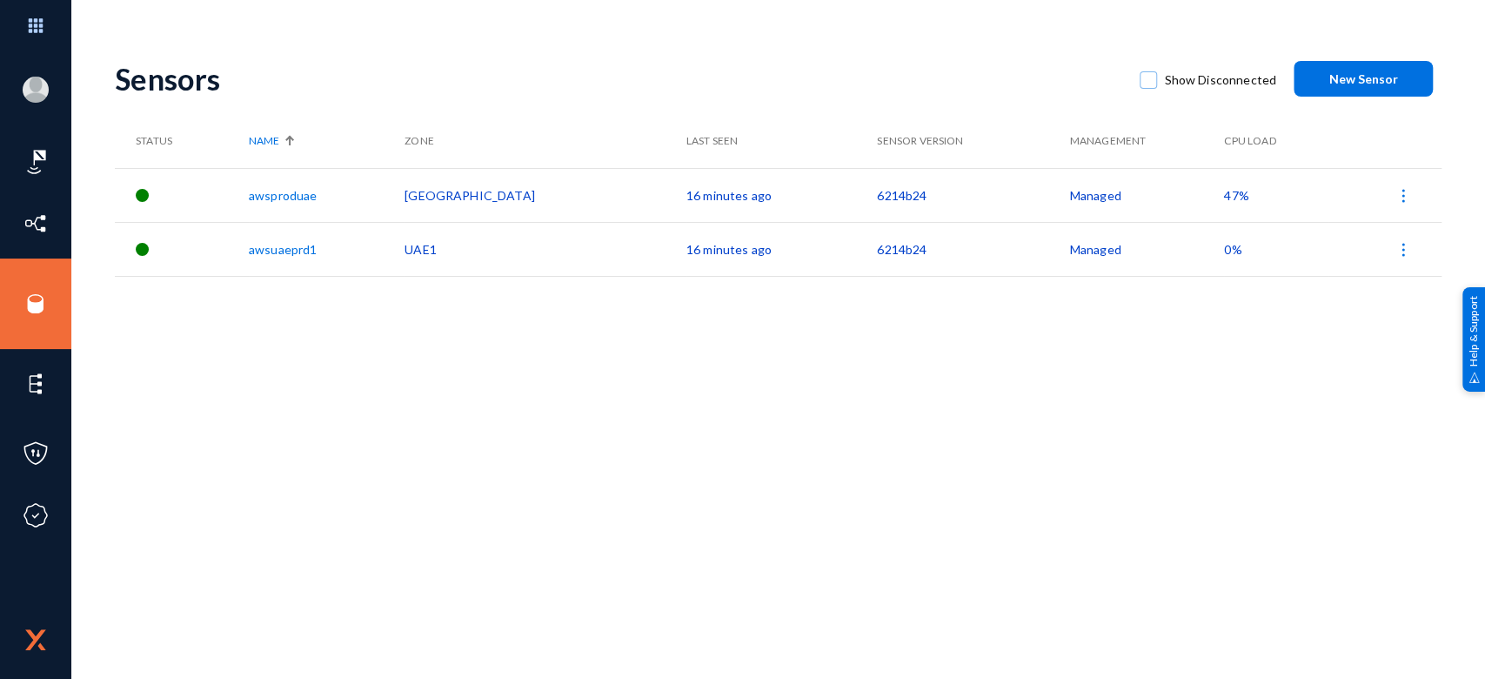
click at [1224, 194] on span "47%" at bounding box center [1236, 195] width 24 height 15
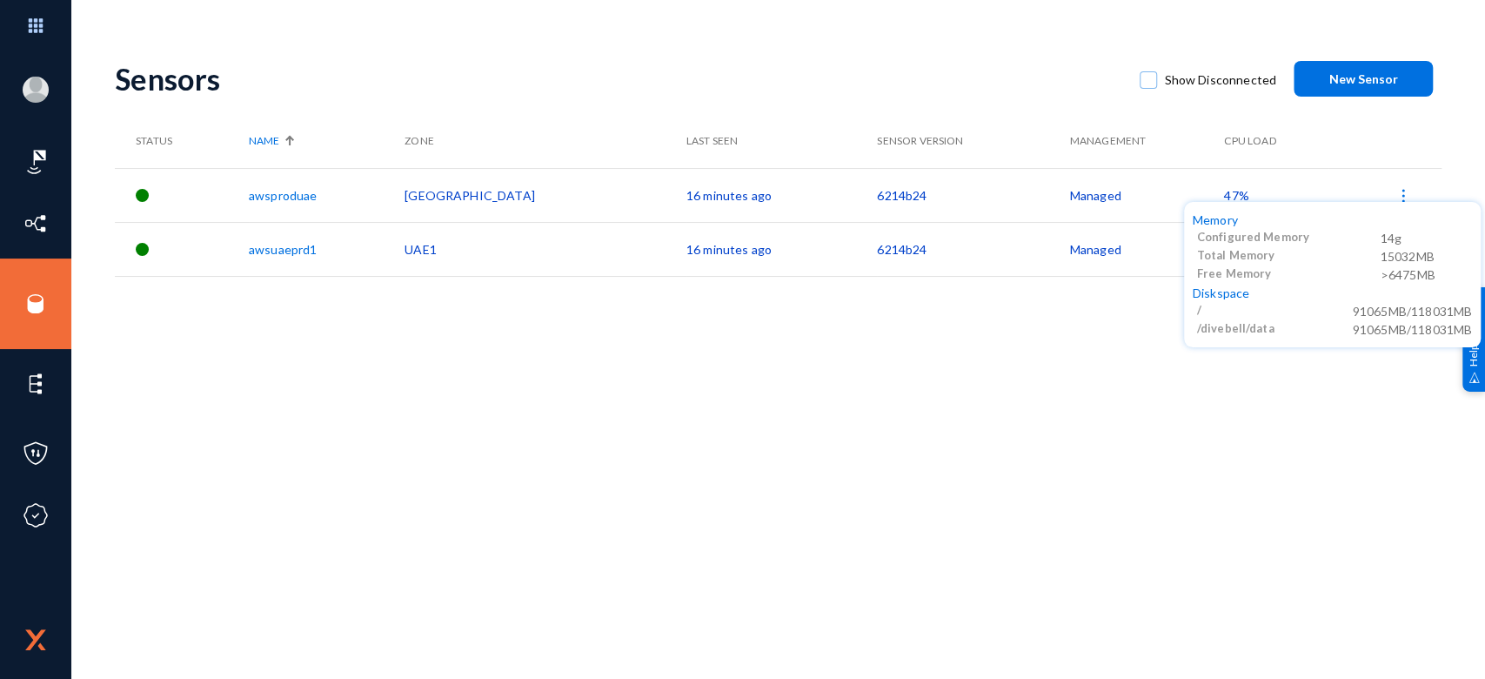
click at [1045, 445] on div at bounding box center [742, 339] width 1485 height 679
